Goal: Task Accomplishment & Management: Complete application form

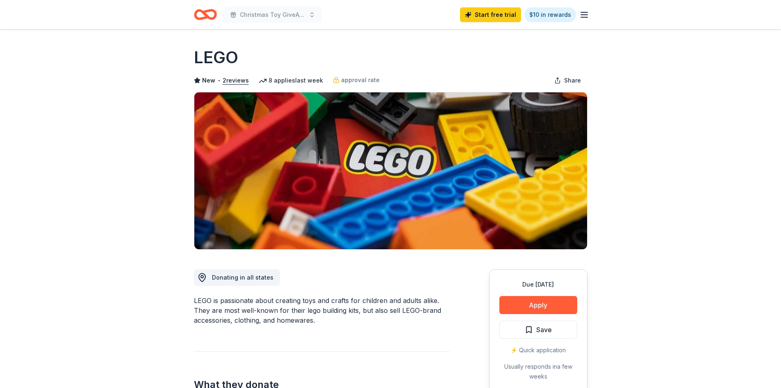
scroll to position [205, 0]
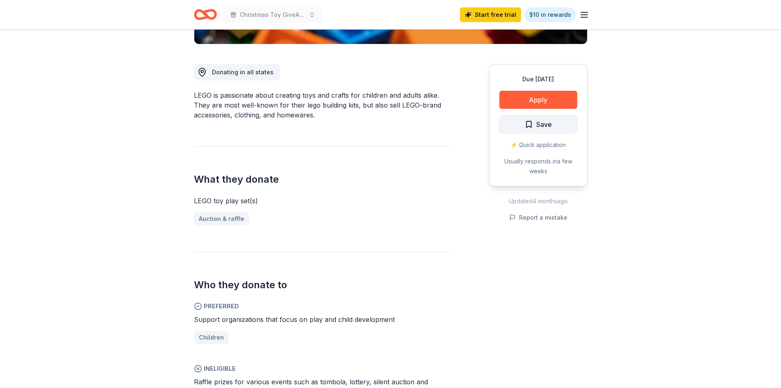
click at [538, 127] on span "Save" at bounding box center [544, 124] width 16 height 11
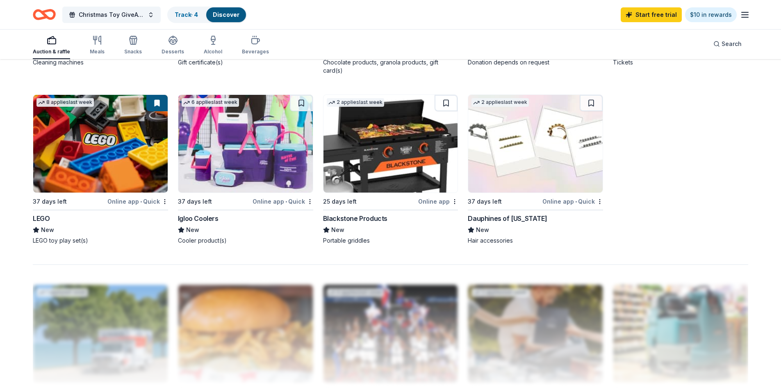
scroll to position [574, 0]
click at [395, 138] on img at bounding box center [391, 144] width 135 height 98
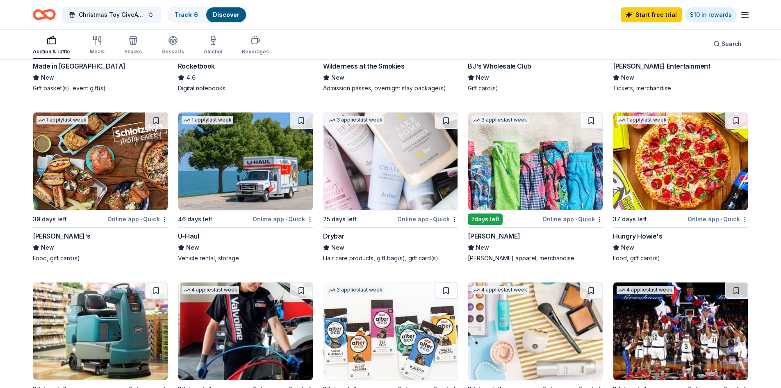
scroll to position [205, 0]
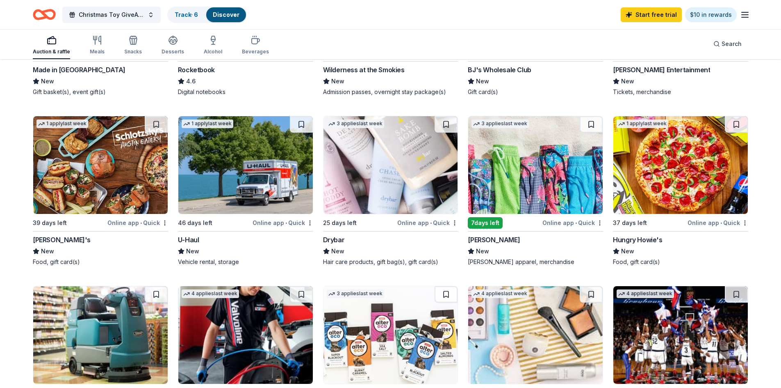
click at [337, 239] on div "Drybar" at bounding box center [334, 240] width 22 height 10
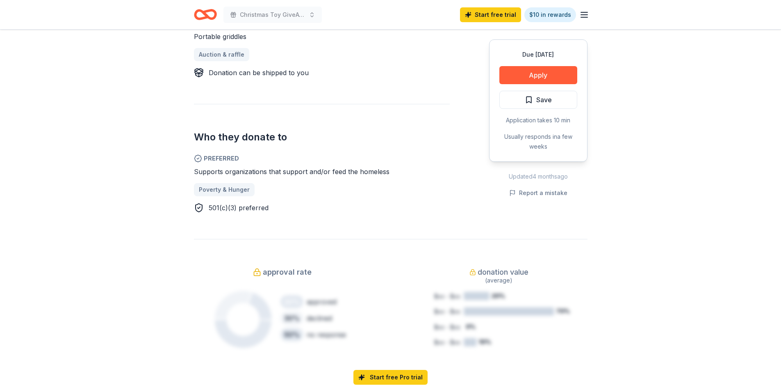
scroll to position [410, 0]
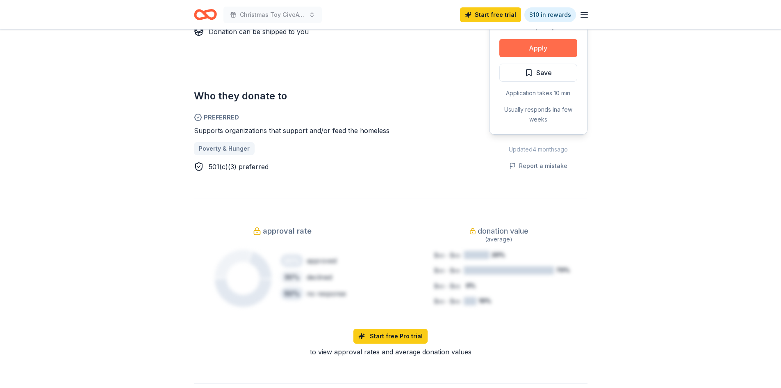
click at [516, 51] on button "Apply" at bounding box center [538, 48] width 78 height 18
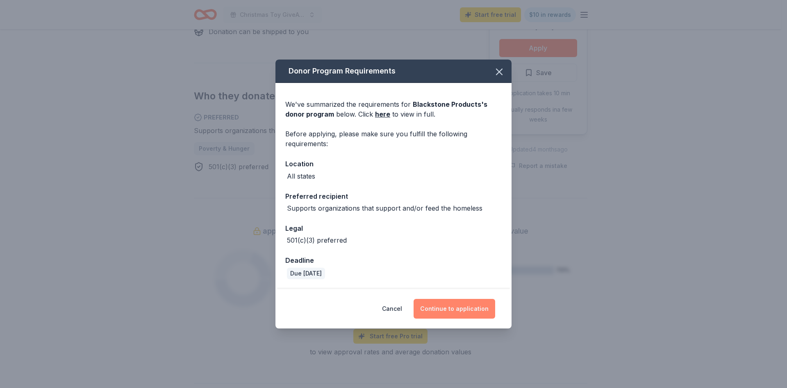
click at [456, 309] on button "Continue to application" at bounding box center [455, 309] width 82 height 20
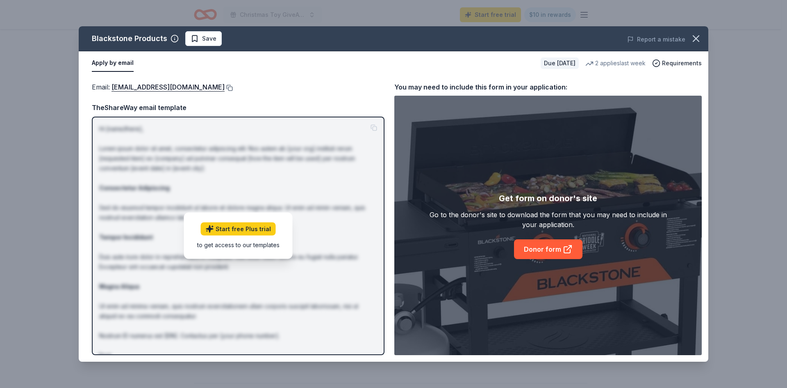
click at [233, 88] on button at bounding box center [229, 87] width 8 height 7
click at [207, 38] on span "Save" at bounding box center [209, 39] width 14 height 10
click at [697, 39] on icon "button" at bounding box center [696, 39] width 6 height 6
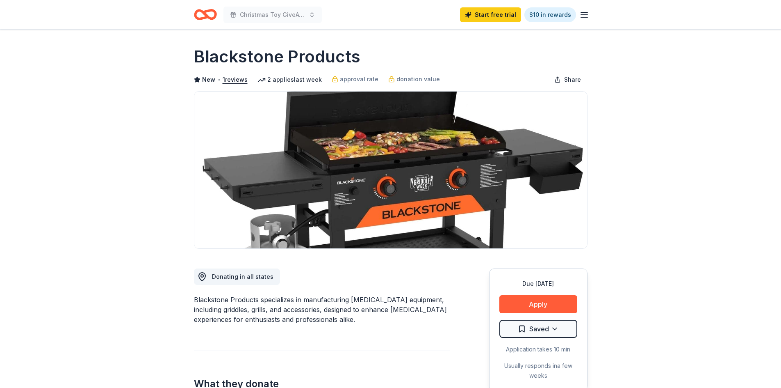
scroll to position [0, 0]
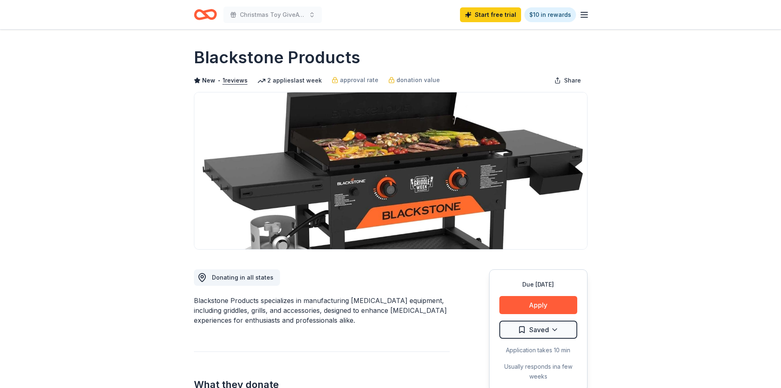
drag, startPoint x: 193, startPoint y: 56, endPoint x: 270, endPoint y: 54, distance: 76.7
